Goal: Information Seeking & Learning: Check status

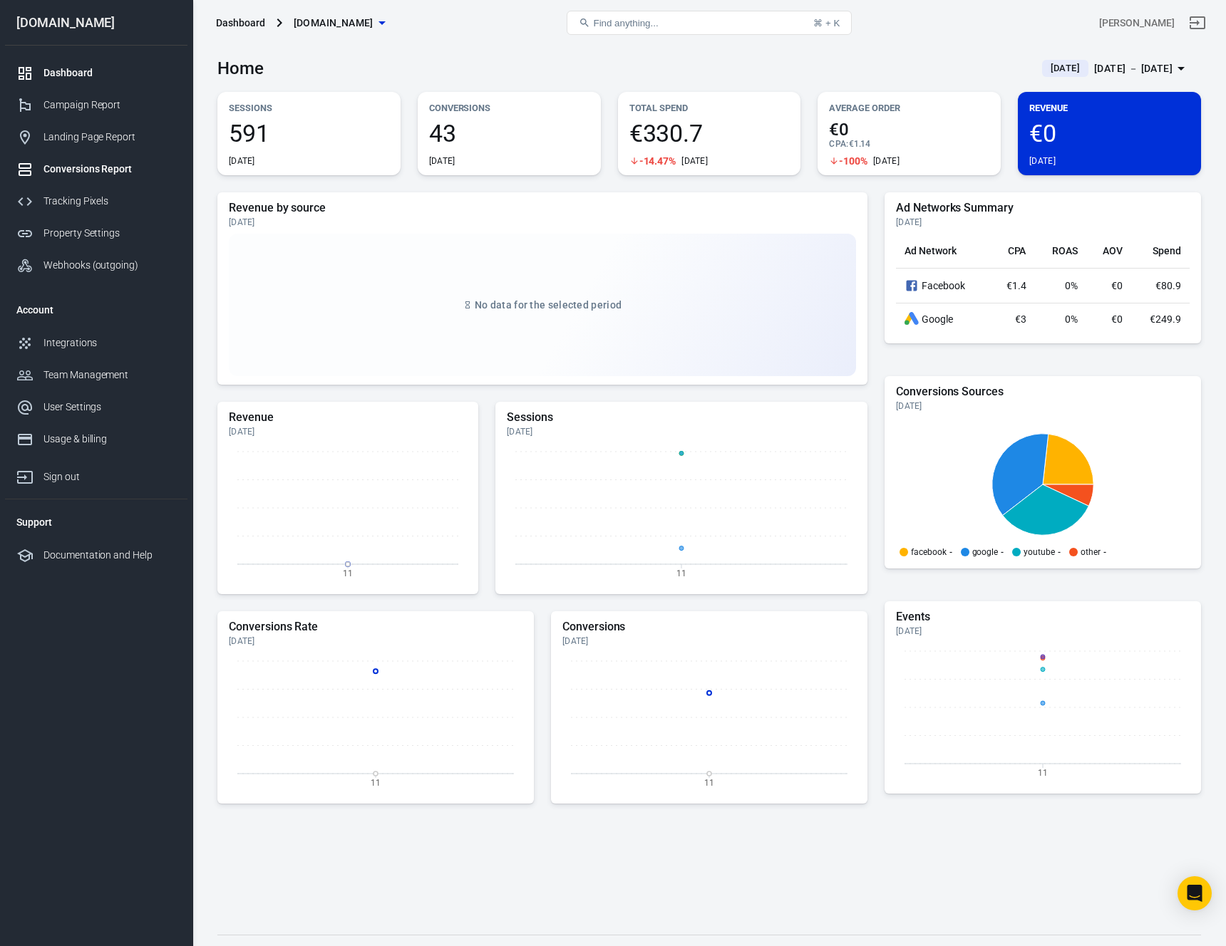
click at [115, 183] on link "Conversions Report" at bounding box center [96, 169] width 182 height 32
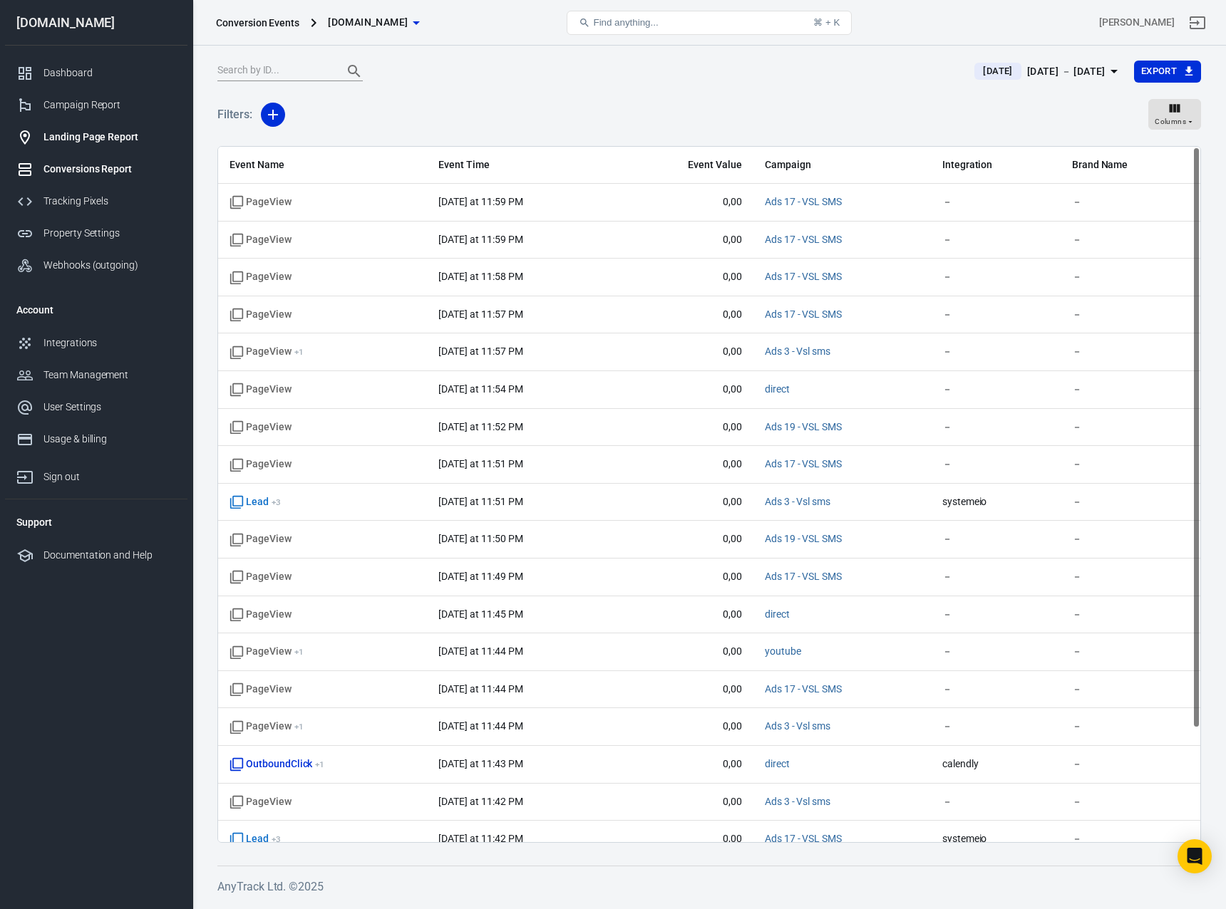
click at [110, 140] on div "Landing Page Report" at bounding box center [109, 137] width 133 height 15
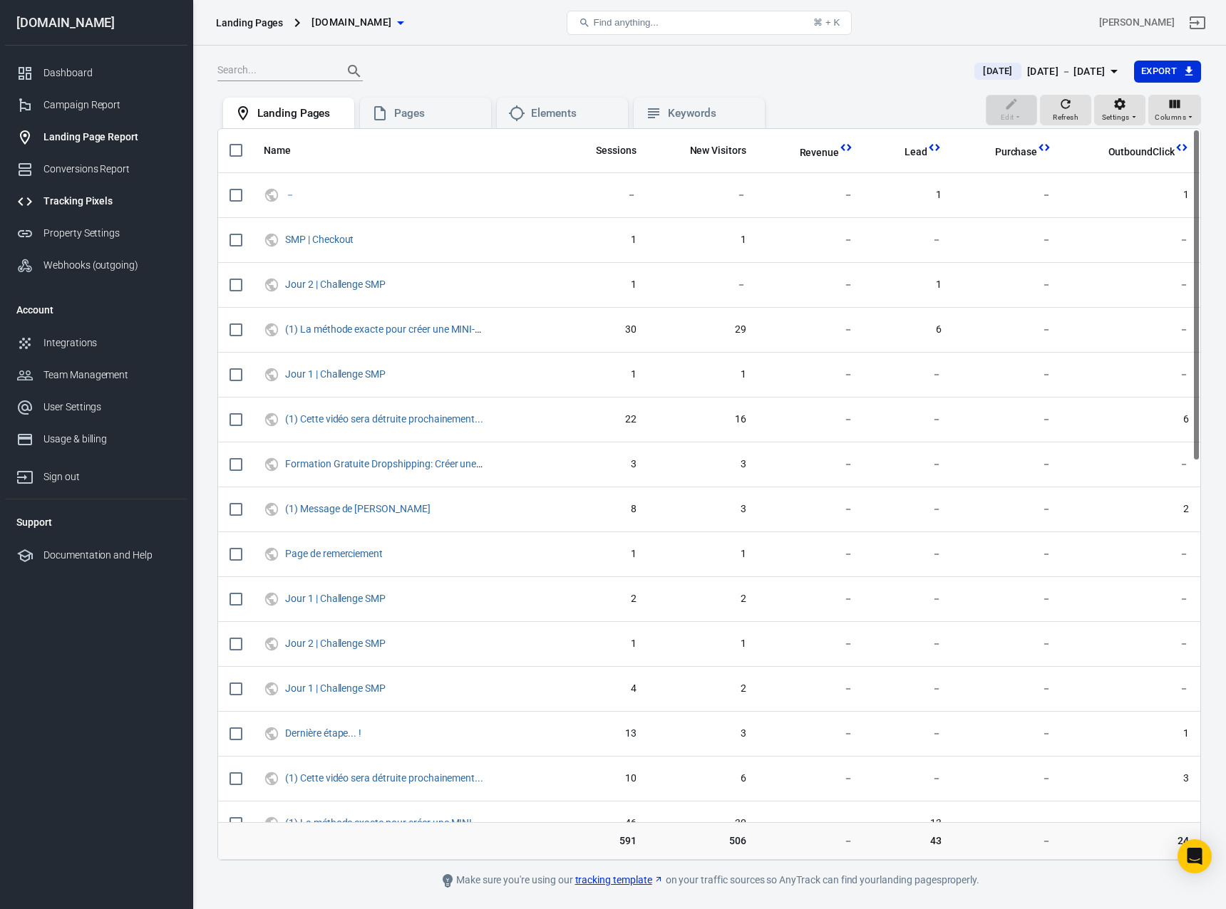
click at [87, 200] on div "Tracking Pixels" at bounding box center [109, 201] width 133 height 15
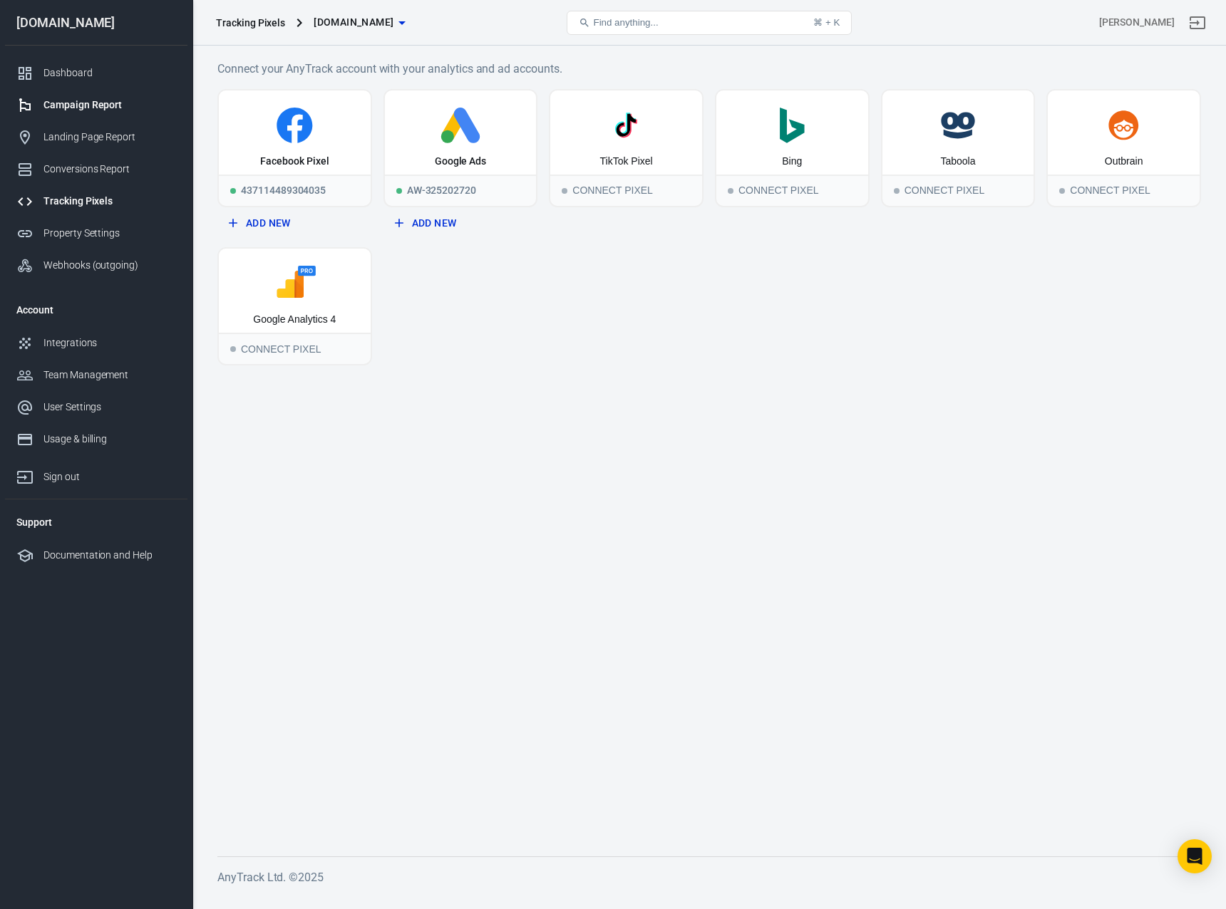
click at [73, 114] on link "Campaign Report" at bounding box center [96, 105] width 182 height 32
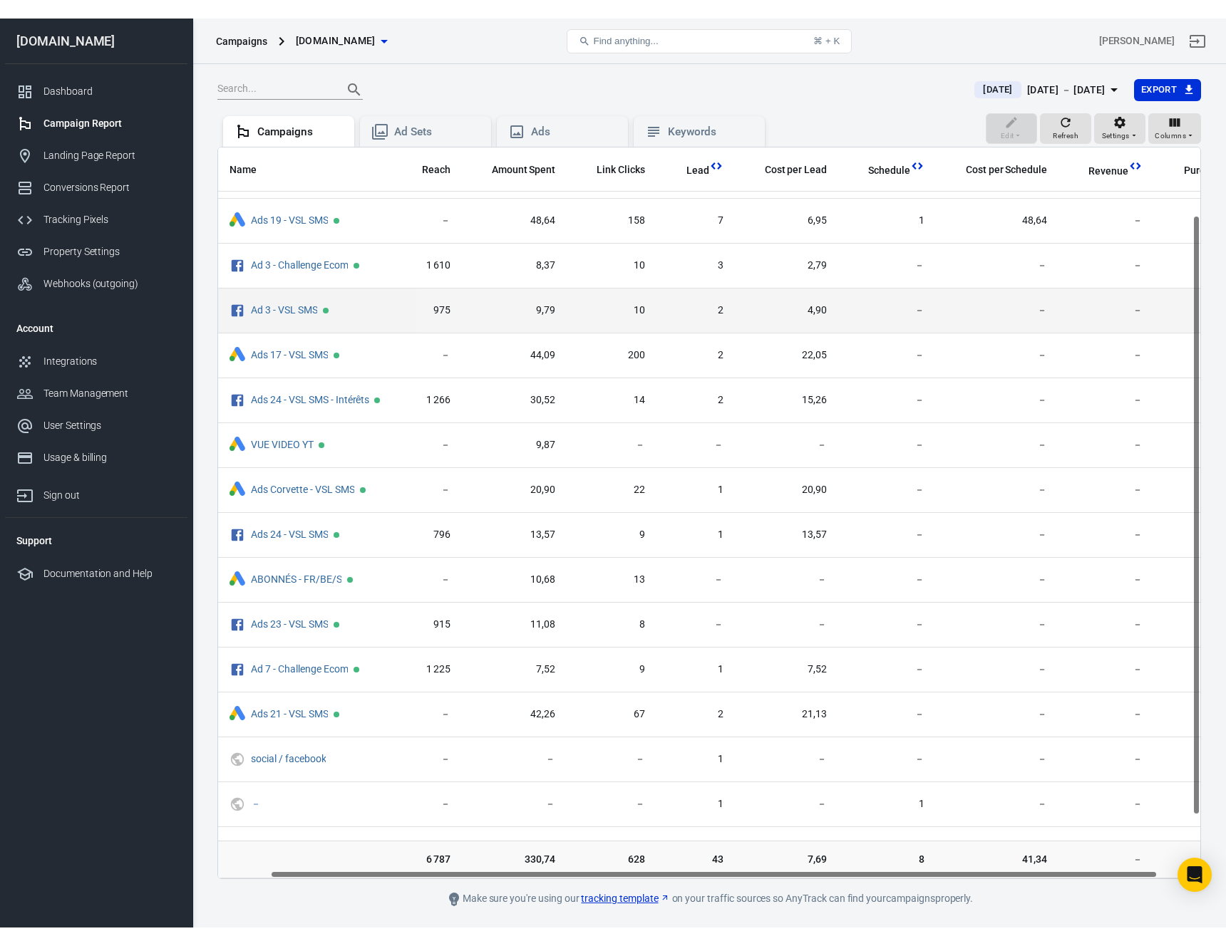
scroll to position [0, 58]
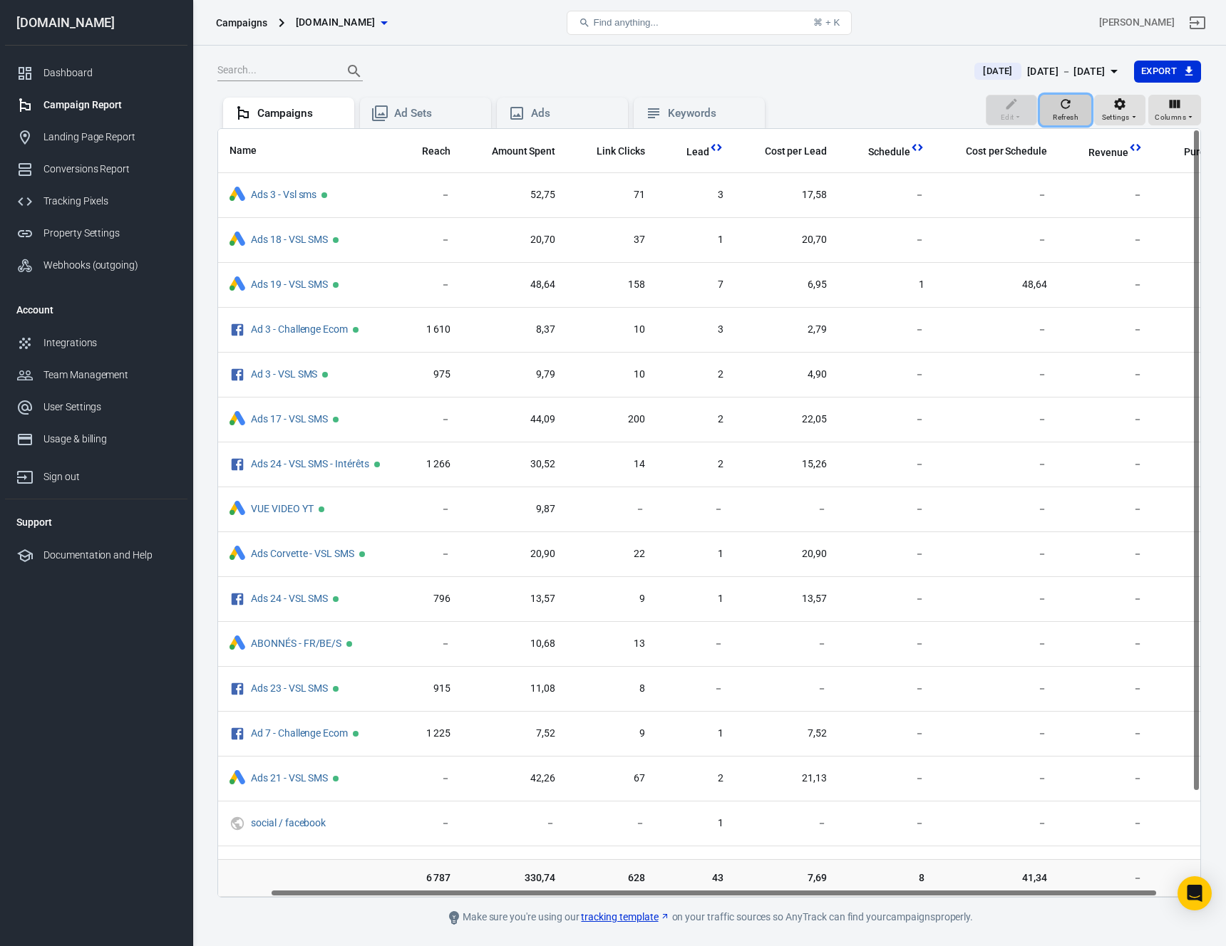
click at [1067, 105] on icon "button" at bounding box center [1065, 104] width 14 height 14
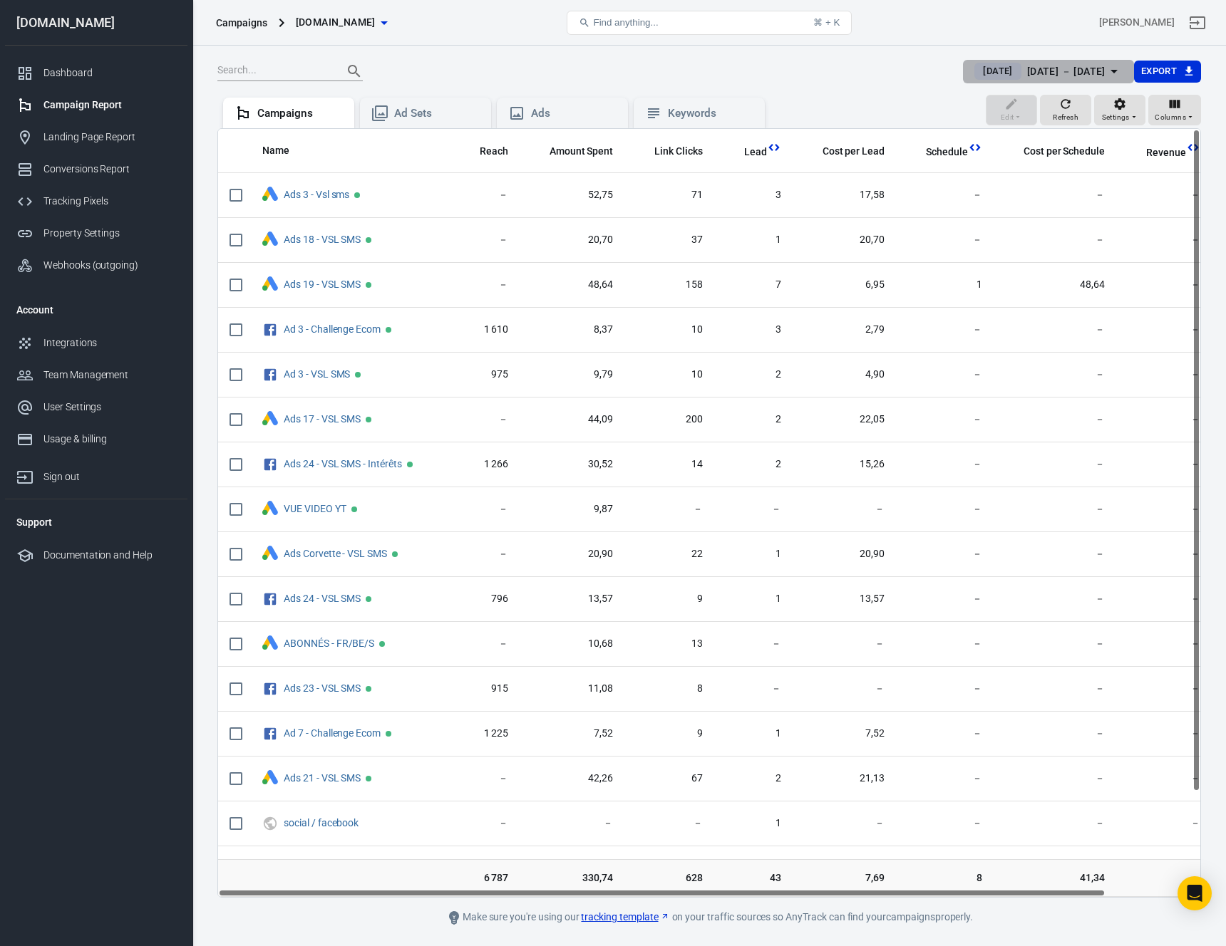
click at [977, 72] on span "[DATE]" at bounding box center [997, 71] width 41 height 14
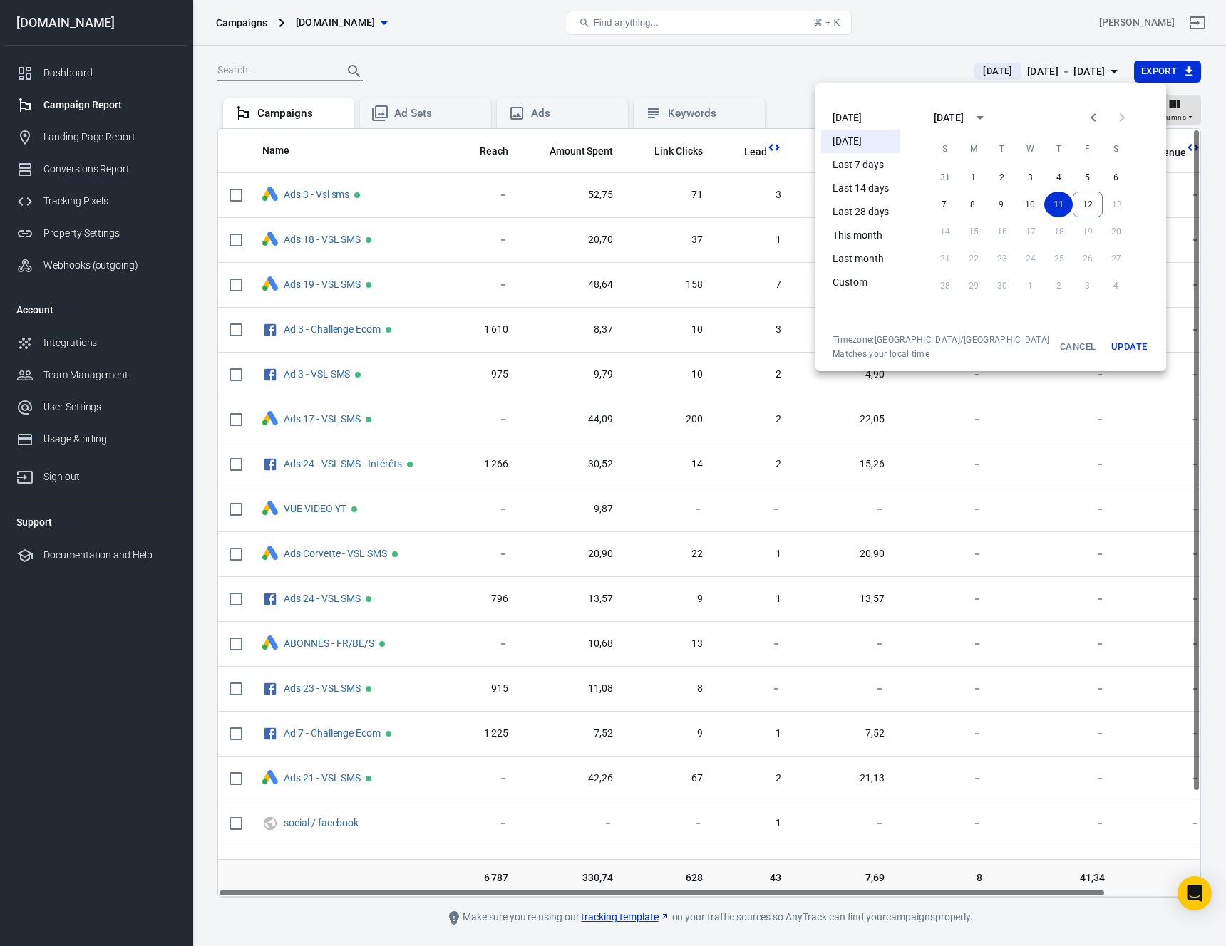
click at [875, 235] on li "This month" at bounding box center [860, 236] width 79 height 24
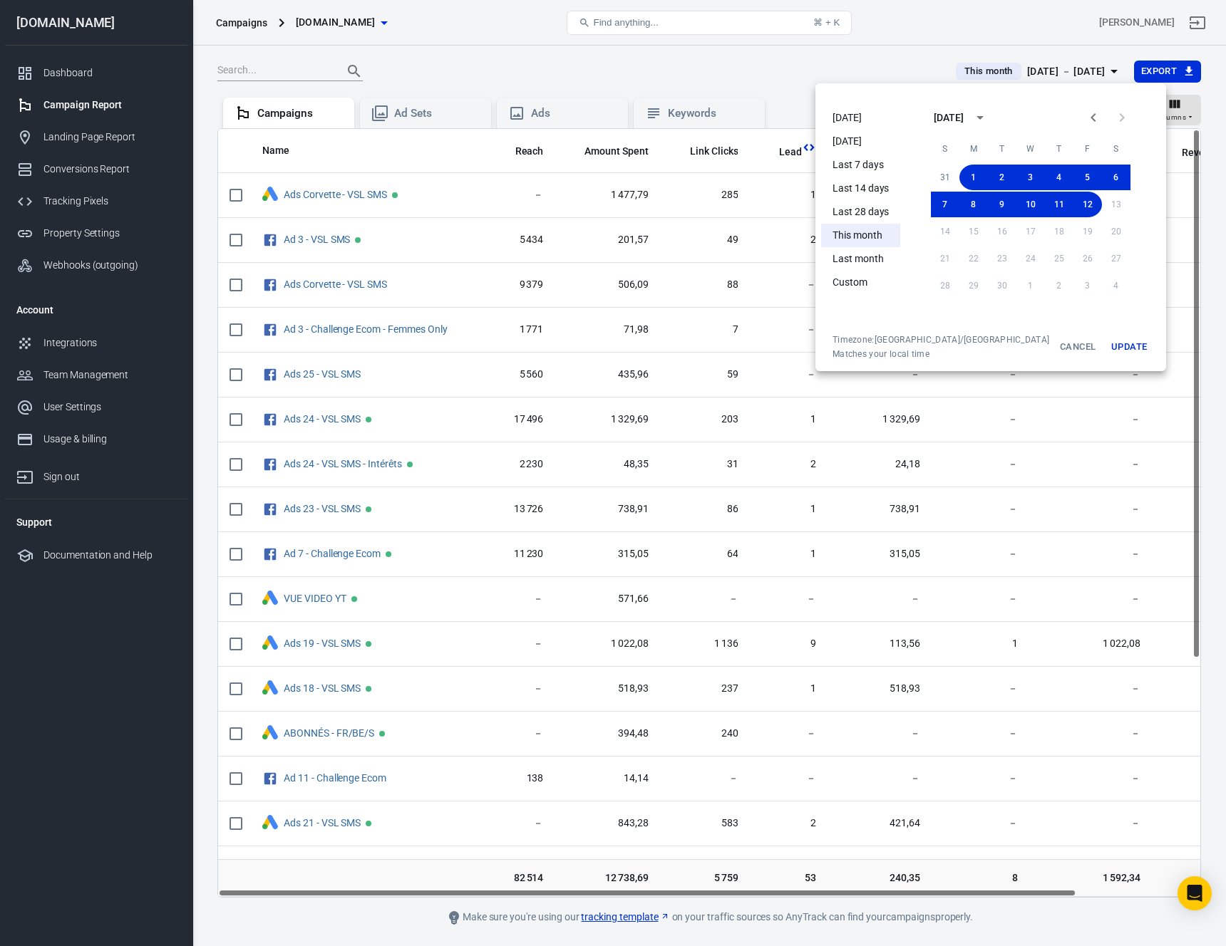
click at [772, 68] on div at bounding box center [613, 473] width 1226 height 946
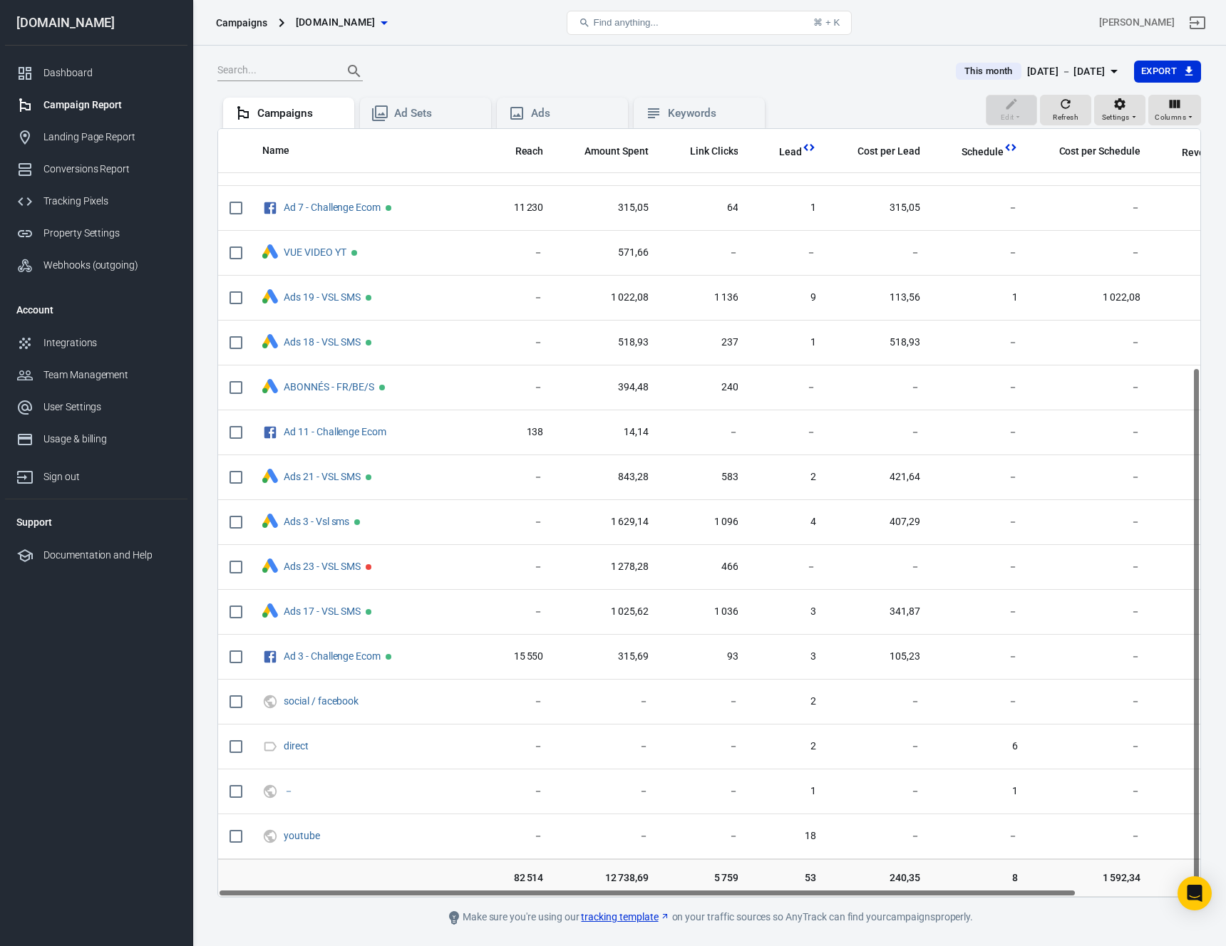
scroll to position [41, 0]
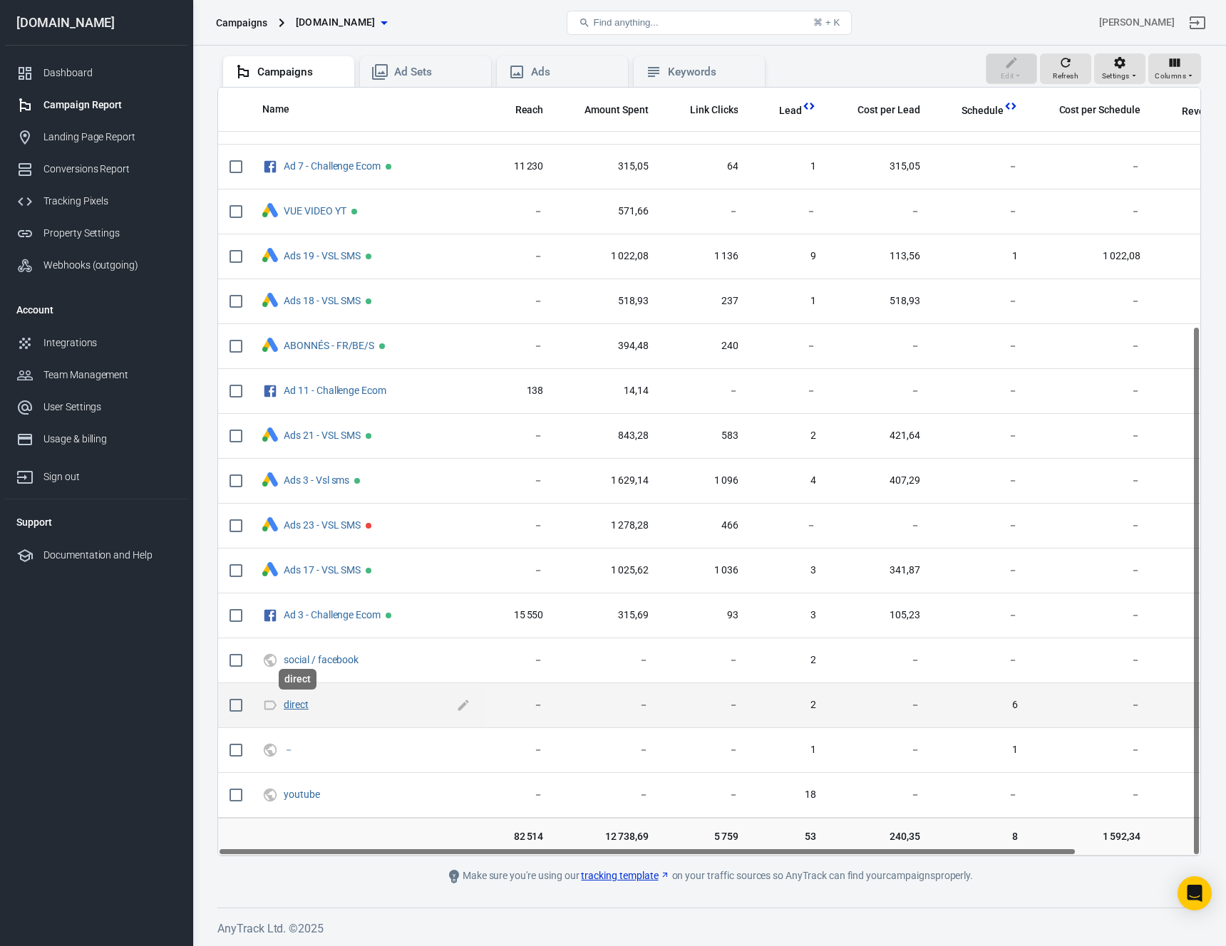
click at [295, 703] on link "direct" at bounding box center [296, 704] width 25 height 11
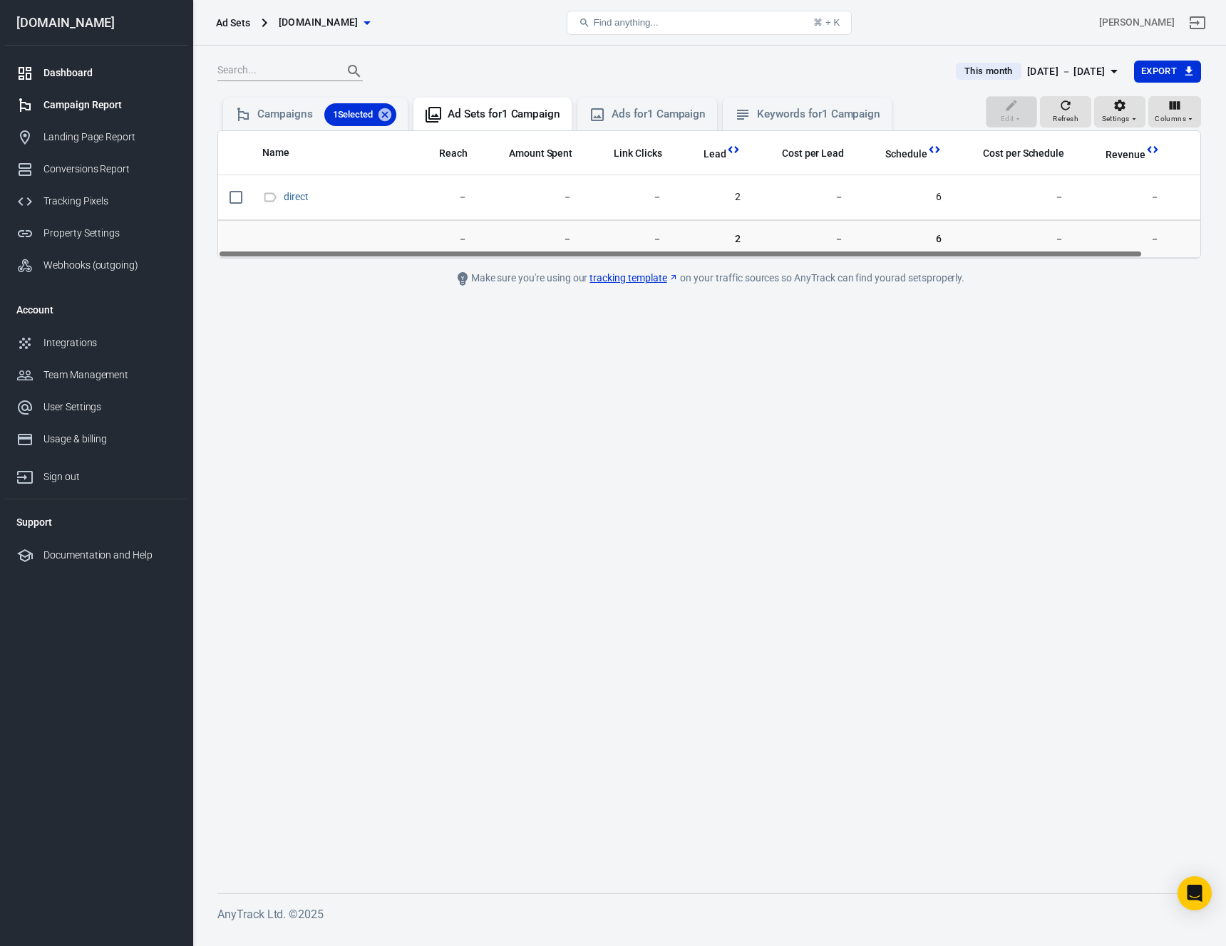
click at [71, 81] on link "Dashboard" at bounding box center [96, 73] width 182 height 32
